Goal: Task Accomplishment & Management: Use online tool/utility

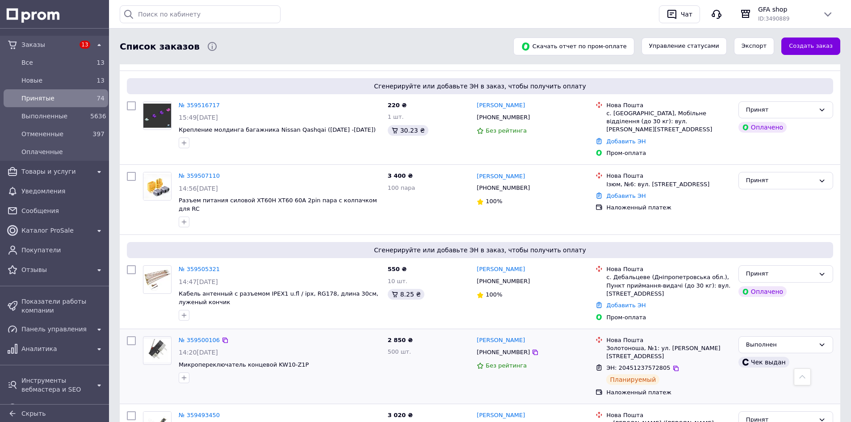
scroll to position [134, 0]
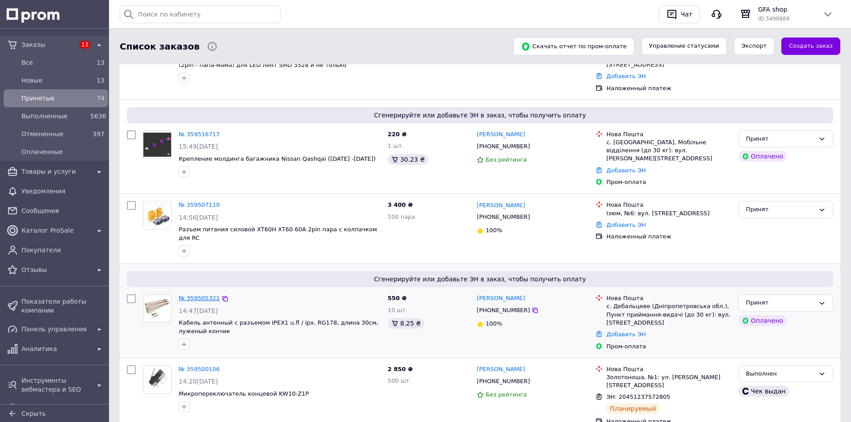
click at [202, 295] on link "№ 359505321" at bounding box center [199, 298] width 41 height 7
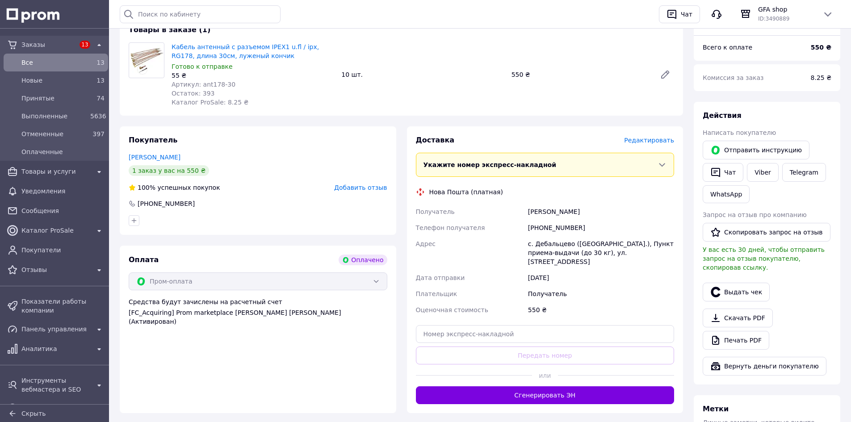
scroll to position [134, 0]
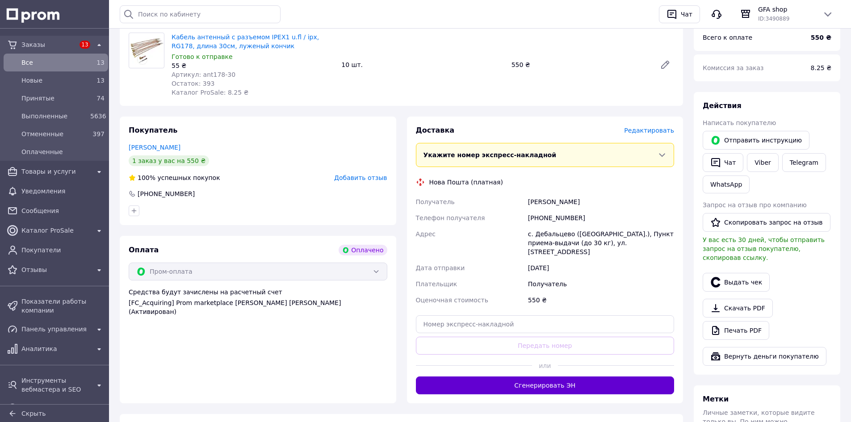
click at [496, 378] on button "Сгенерировать ЭН" at bounding box center [545, 386] width 259 height 18
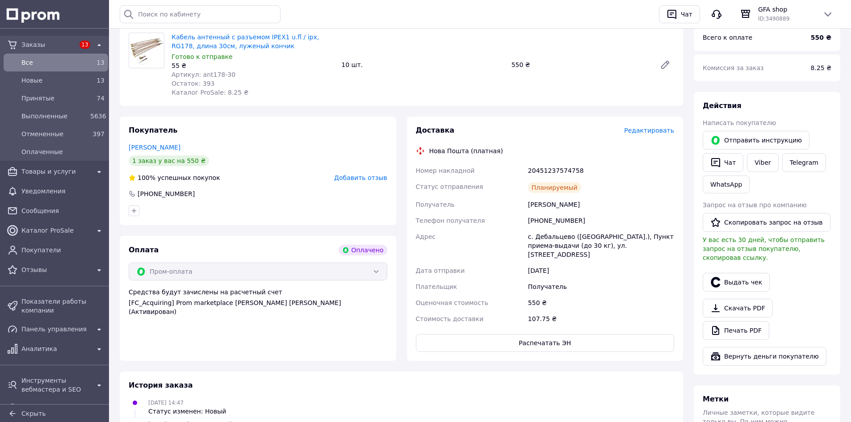
click at [546, 175] on div "20451237574758" at bounding box center [601, 171] width 150 height 16
copy div "20451237574758"
click at [734, 186] on link "WhatsApp" at bounding box center [726, 185] width 47 height 18
